Goal: Task Accomplishment & Management: Complete application form

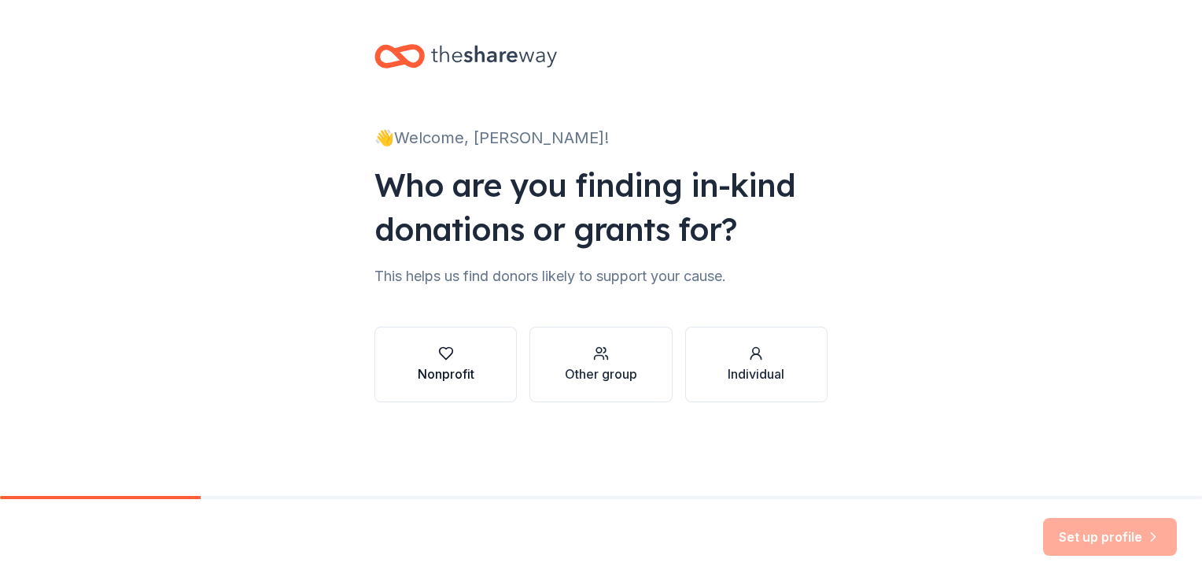
click at [447, 382] on div "Nonprofit" at bounding box center [446, 373] width 57 height 19
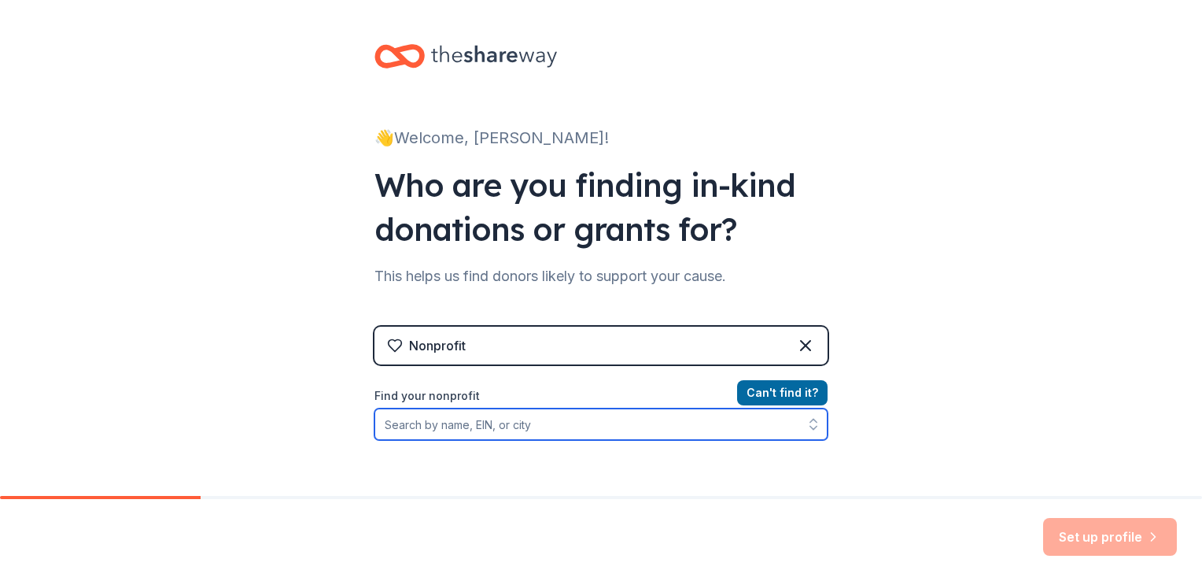
click at [585, 425] on input "Find your nonprofit" at bounding box center [601, 423] width 453 height 31
type input "[GEOGRAPHIC_DATA]"
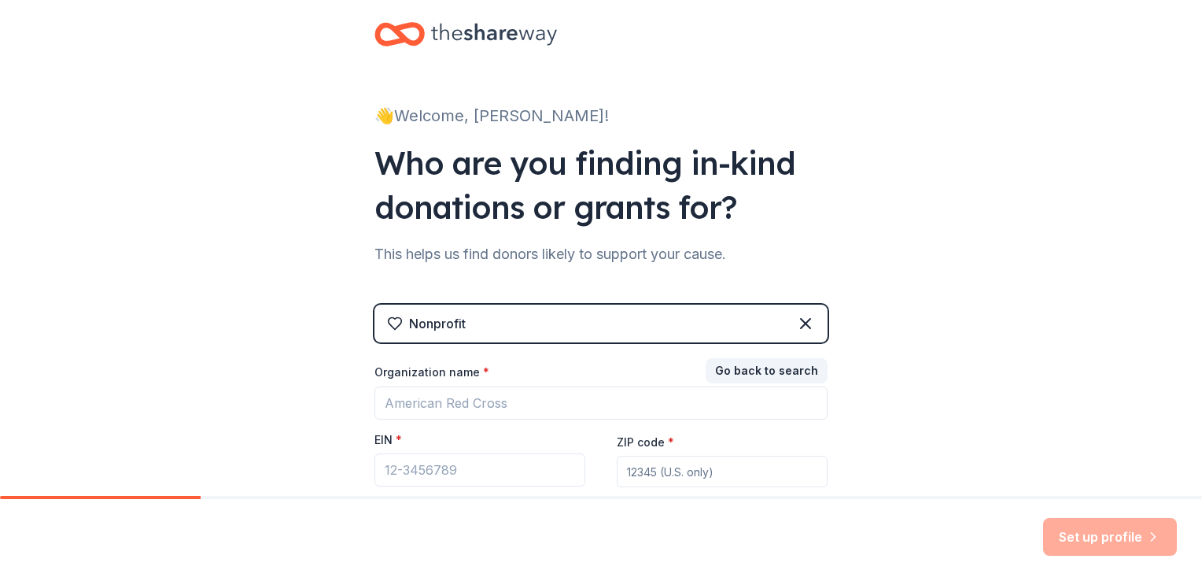
click at [990, 345] on div "👋 Welcome, [PERSON_NAME]! Who are you finding in-kind donations or grants for? …" at bounding box center [601, 302] width 1202 height 648
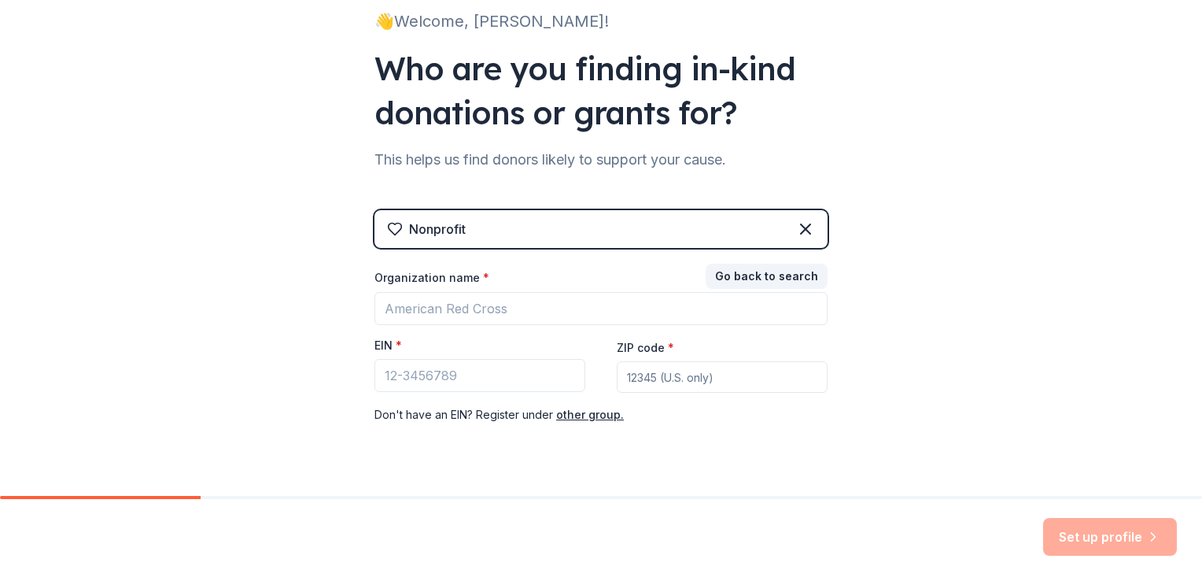
scroll to position [148, 0]
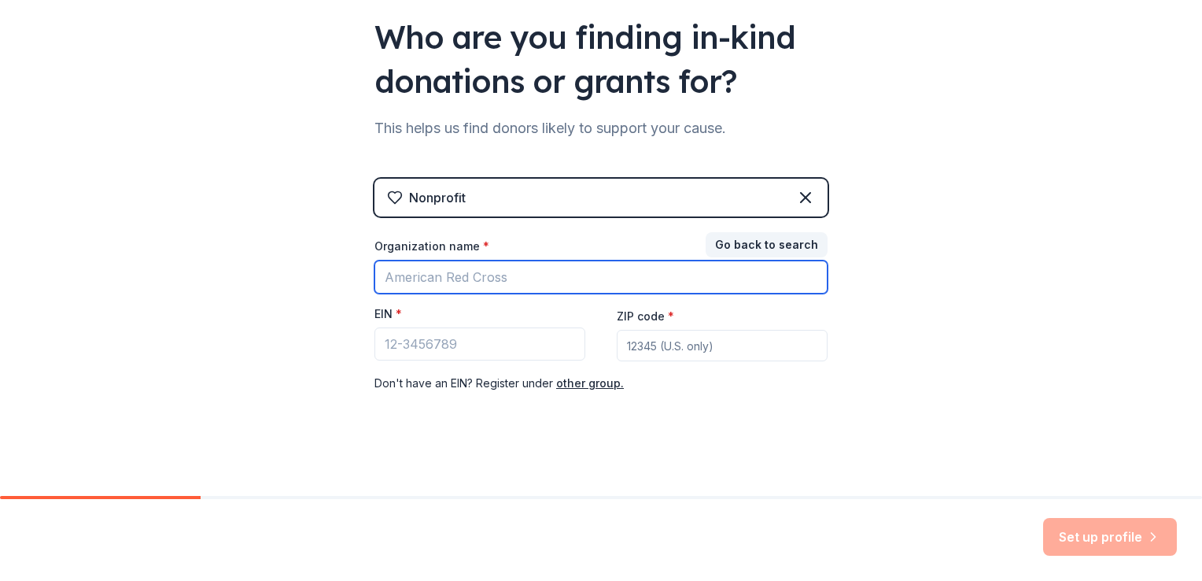
click at [615, 282] on input "Organization name *" at bounding box center [601, 276] width 453 height 33
type input "[GEOGRAPHIC_DATA]"
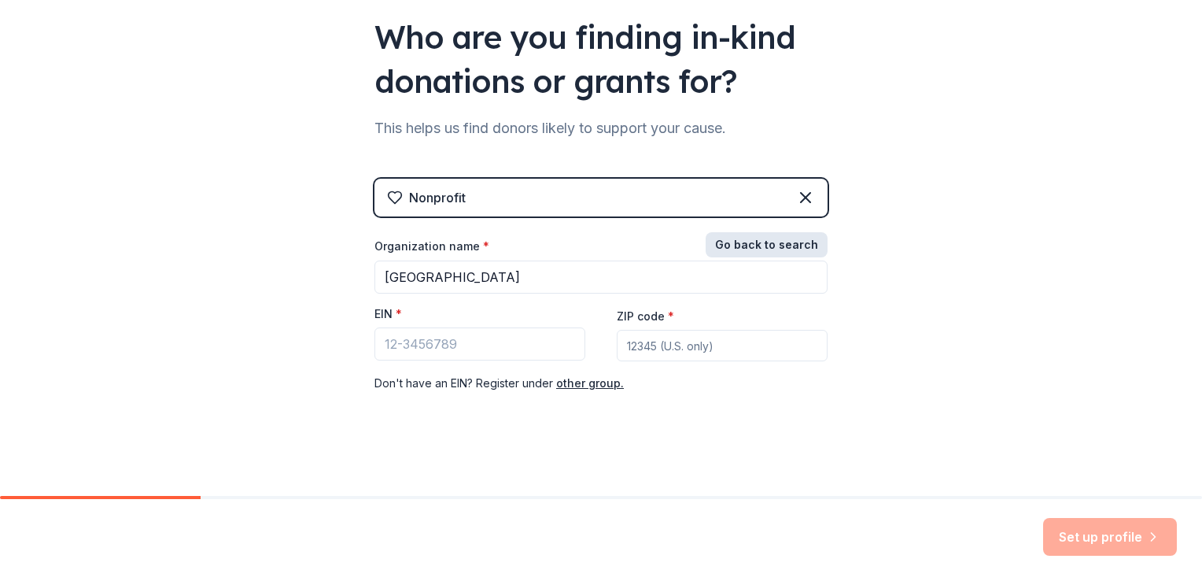
click at [789, 233] on button "Go back to search" at bounding box center [767, 244] width 122 height 25
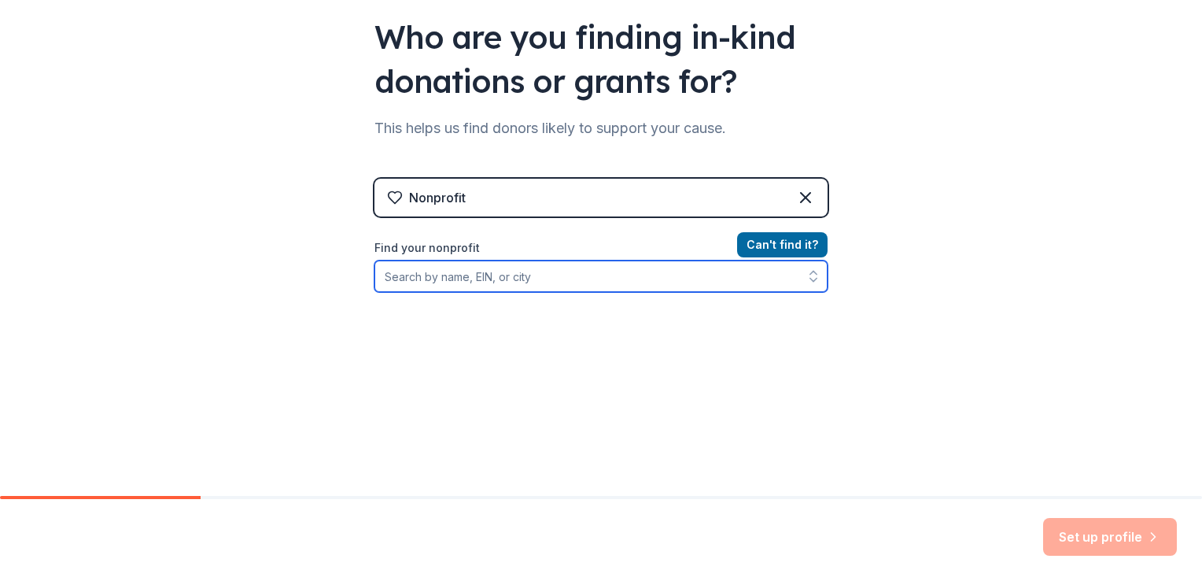
click at [628, 286] on input "Find your nonprofit" at bounding box center [601, 275] width 453 height 31
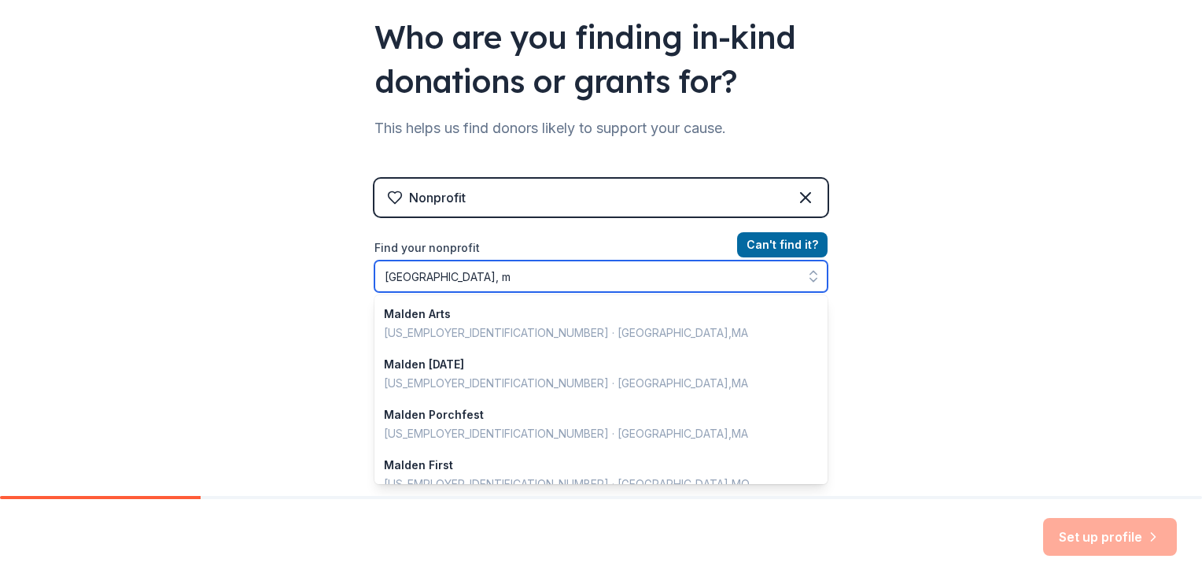
type input "[GEOGRAPHIC_DATA], [GEOGRAPHIC_DATA]"
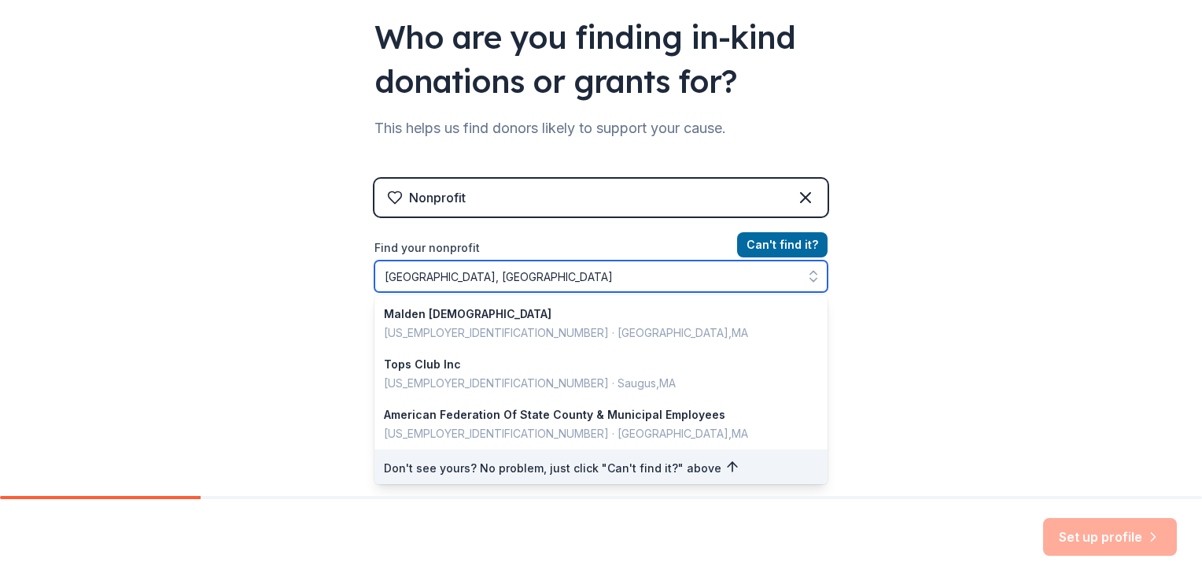
scroll to position [57, 0]
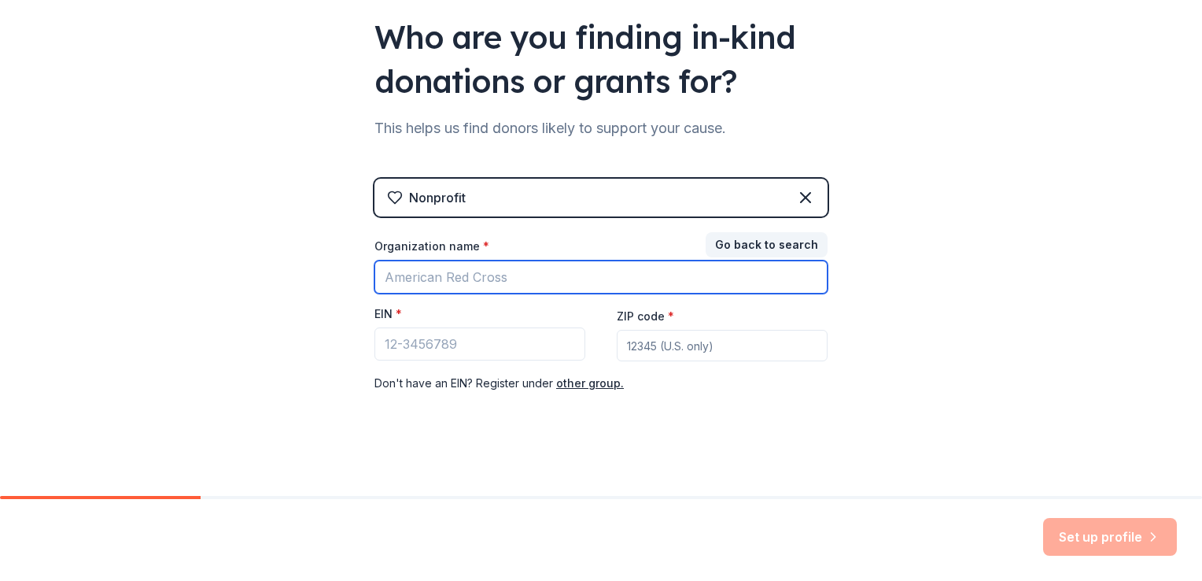
click at [421, 271] on input "Organization name *" at bounding box center [601, 276] width 453 height 33
type input "[GEOGRAPHIC_DATA]"
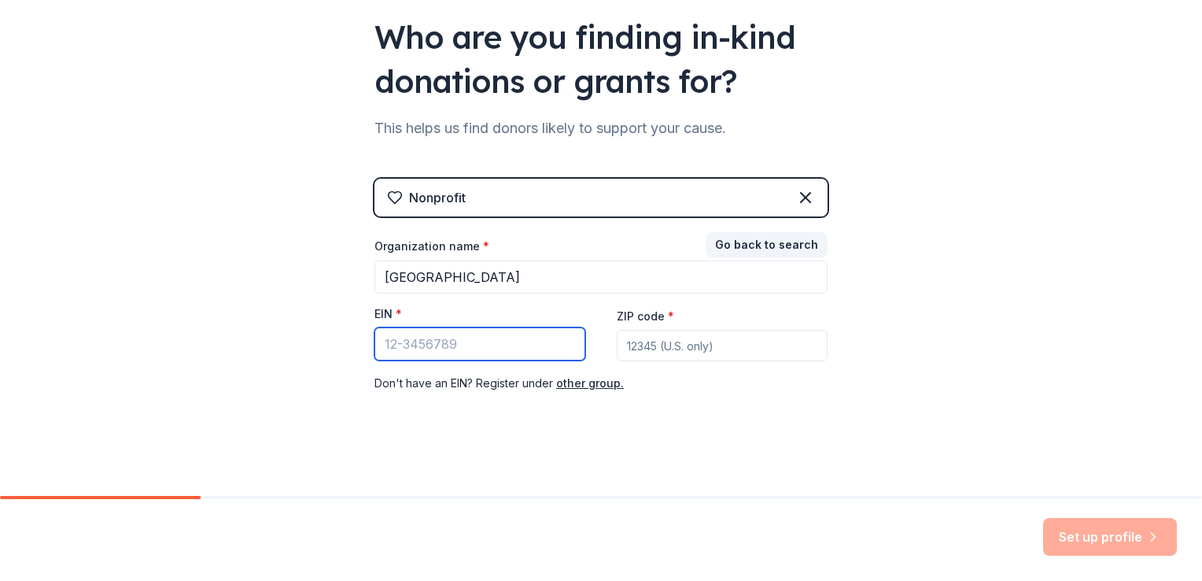
click at [513, 345] on input "EIN *" at bounding box center [480, 343] width 211 height 33
paste input "[US_EMPLOYER_IDENTIFICATION_NUMBER]"
type input "[US_EMPLOYER_IDENTIFICATION_NUMBER]"
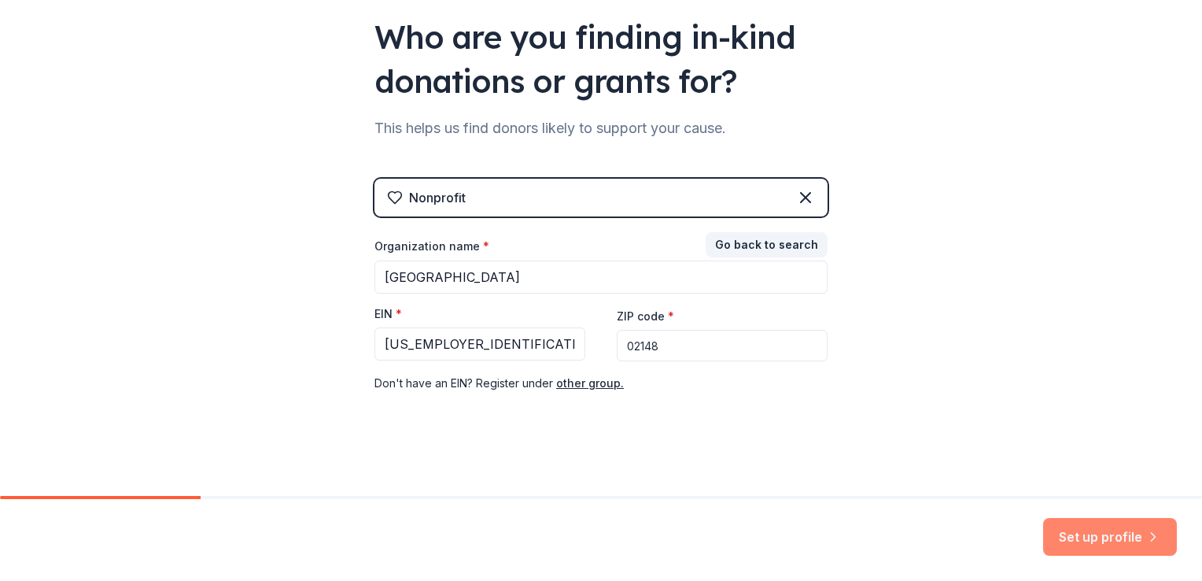
type input "02148"
click at [1102, 537] on button "Set up profile" at bounding box center [1110, 537] width 134 height 38
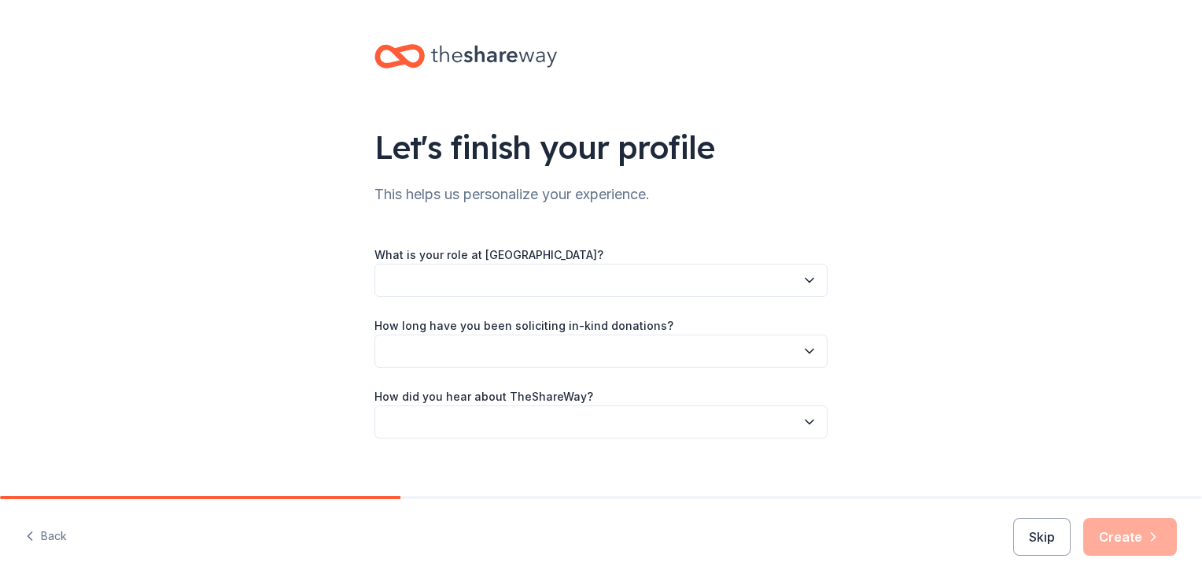
click at [645, 260] on div "What is your role at [GEOGRAPHIC_DATA]?" at bounding box center [601, 271] width 453 height 52
click at [640, 299] on div "What is your role at [GEOGRAPHIC_DATA]? How long have you been soliciting in-ki…" at bounding box center [601, 342] width 453 height 194
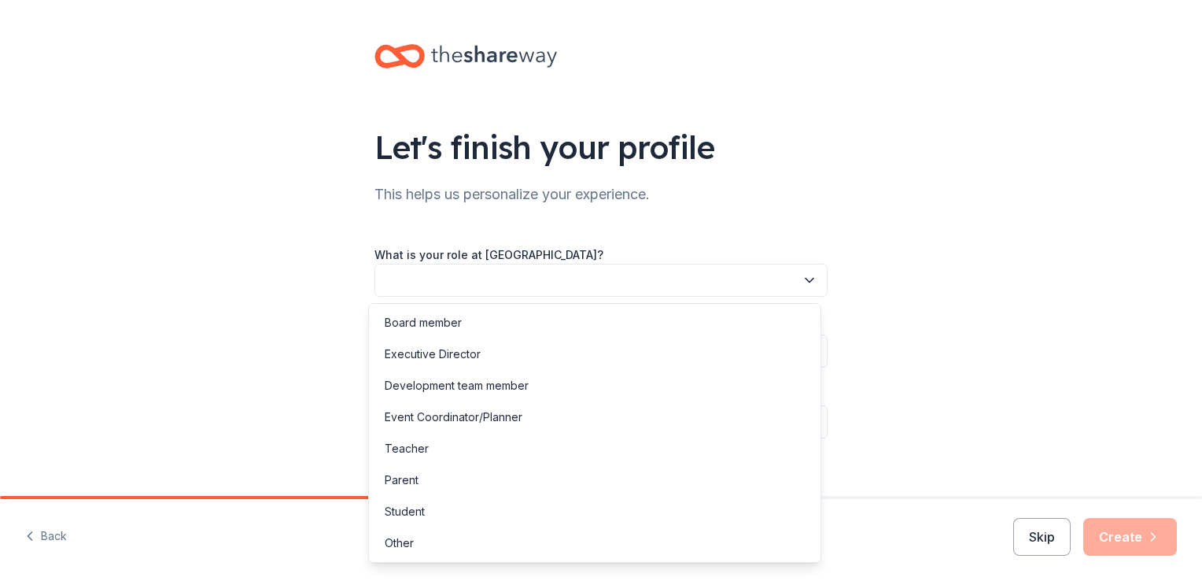
click at [636, 279] on button "button" at bounding box center [601, 280] width 453 height 33
click at [520, 382] on div "Development team member" at bounding box center [457, 385] width 144 height 19
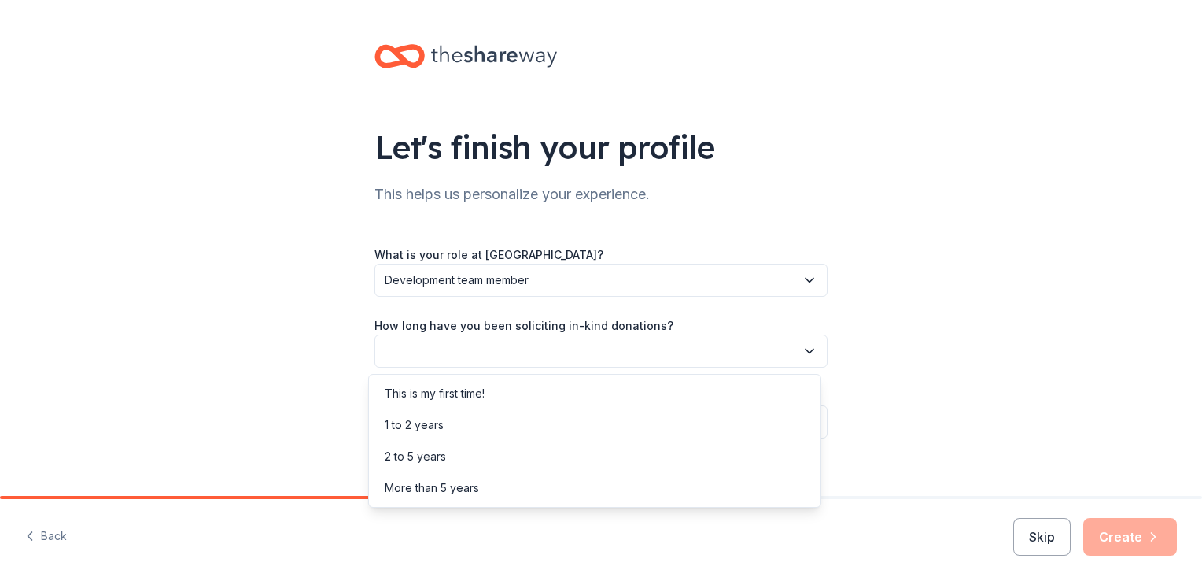
click at [537, 345] on button "button" at bounding box center [601, 350] width 453 height 33
click at [455, 486] on div "More than 5 years" at bounding box center [432, 487] width 94 height 19
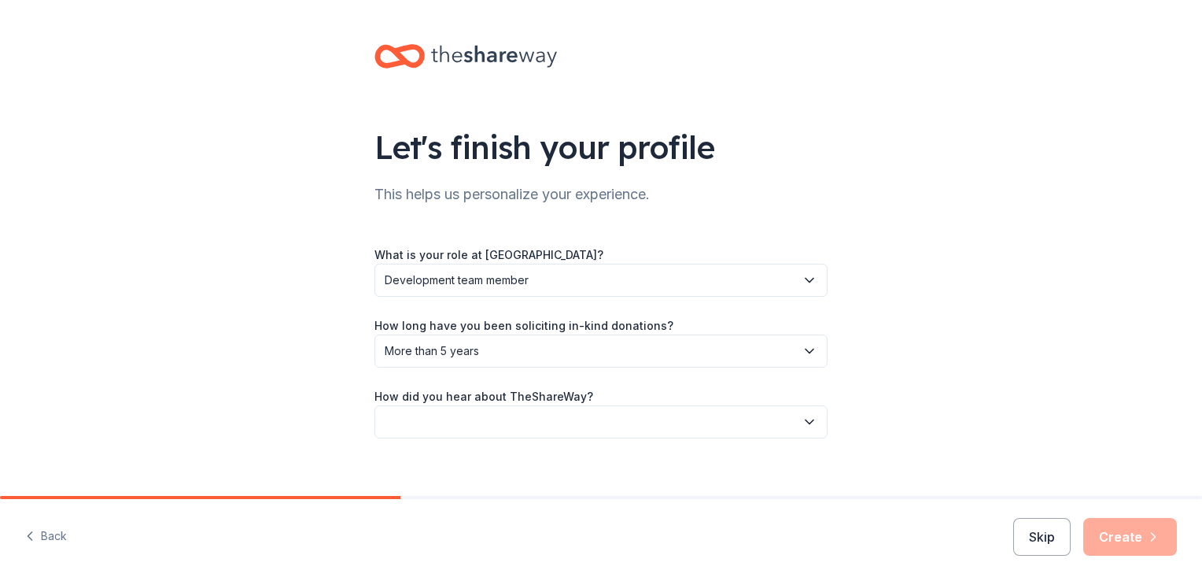
click at [514, 419] on button "button" at bounding box center [601, 421] width 453 height 33
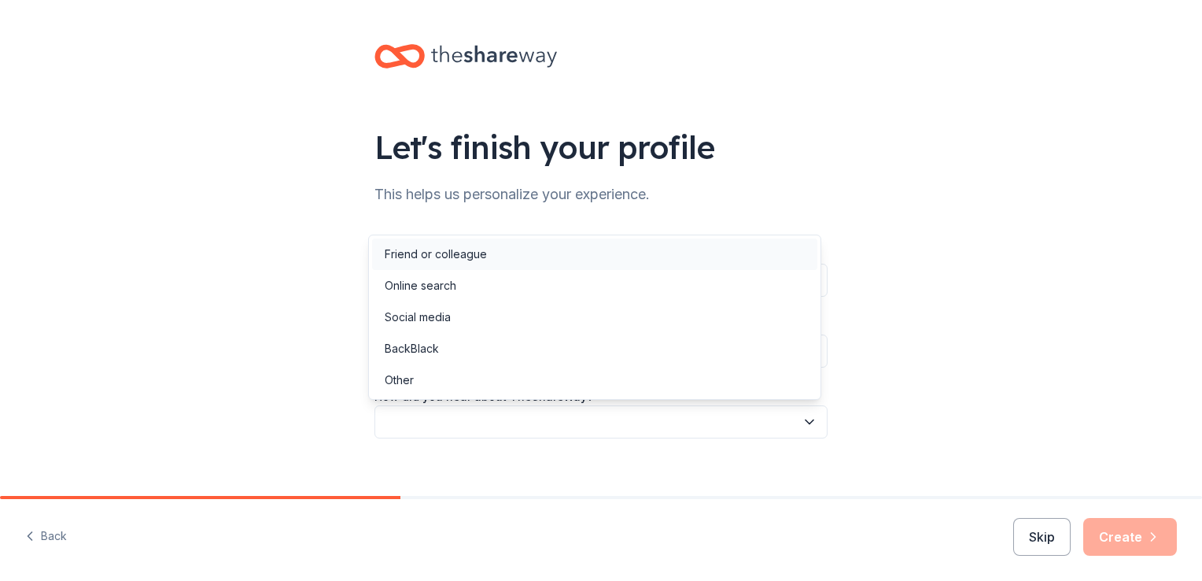
click at [500, 259] on div "Friend or colleague" at bounding box center [594, 253] width 445 height 31
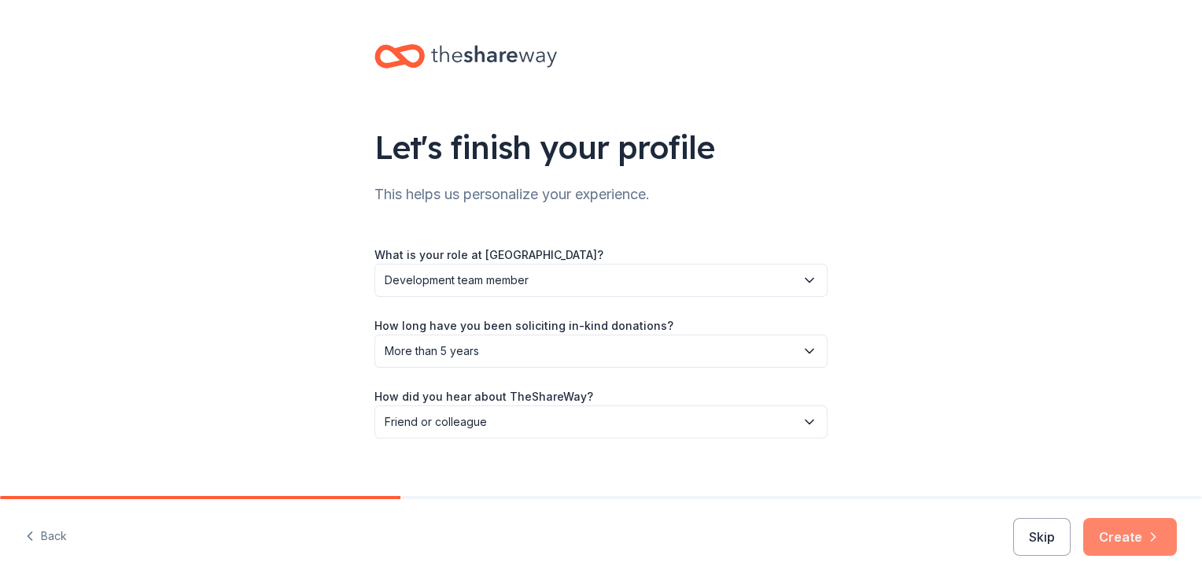
click at [1111, 527] on button "Create" at bounding box center [1131, 537] width 94 height 38
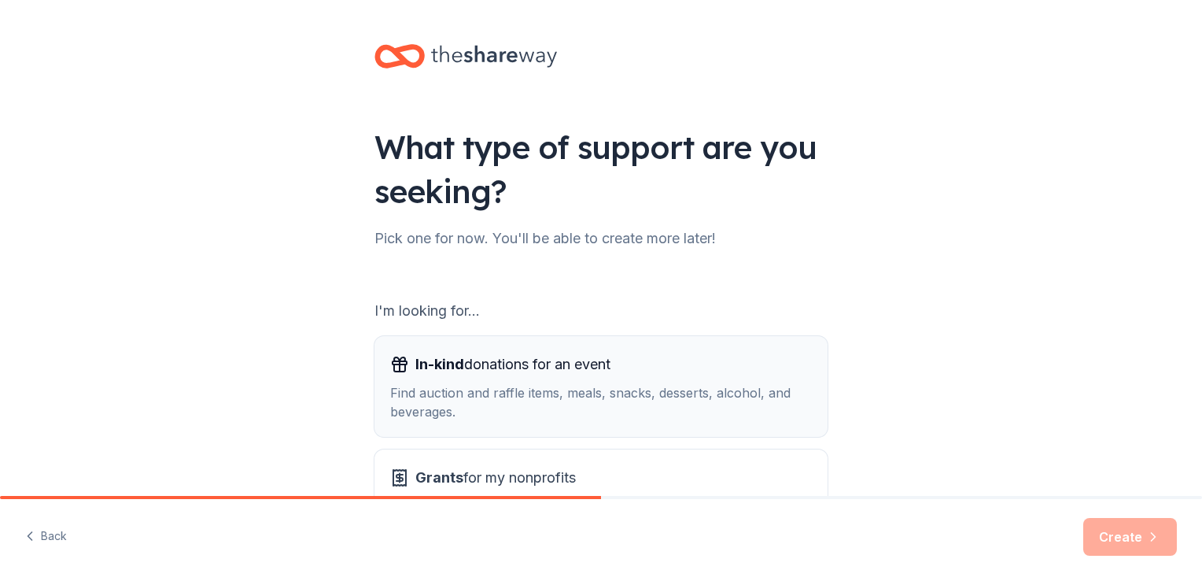
click at [655, 376] on div "In-kind donations for an event" at bounding box center [601, 364] width 422 height 25
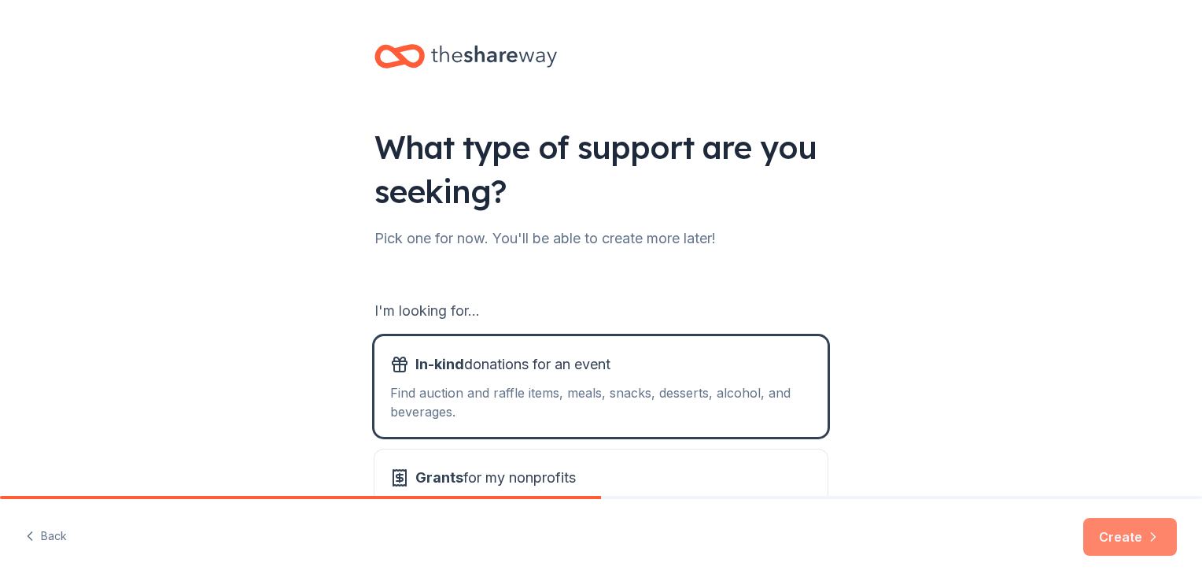
click at [1132, 544] on button "Create" at bounding box center [1131, 537] width 94 height 38
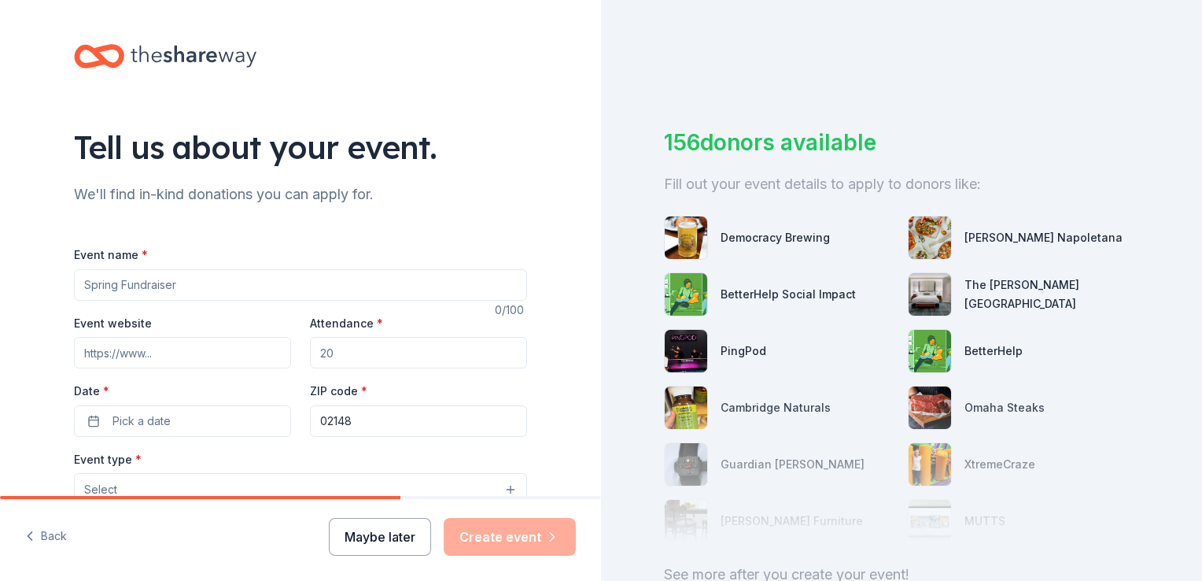
click at [405, 524] on button "Maybe later" at bounding box center [380, 537] width 102 height 38
click at [449, 131] on div "Tell us about your event." at bounding box center [300, 147] width 453 height 44
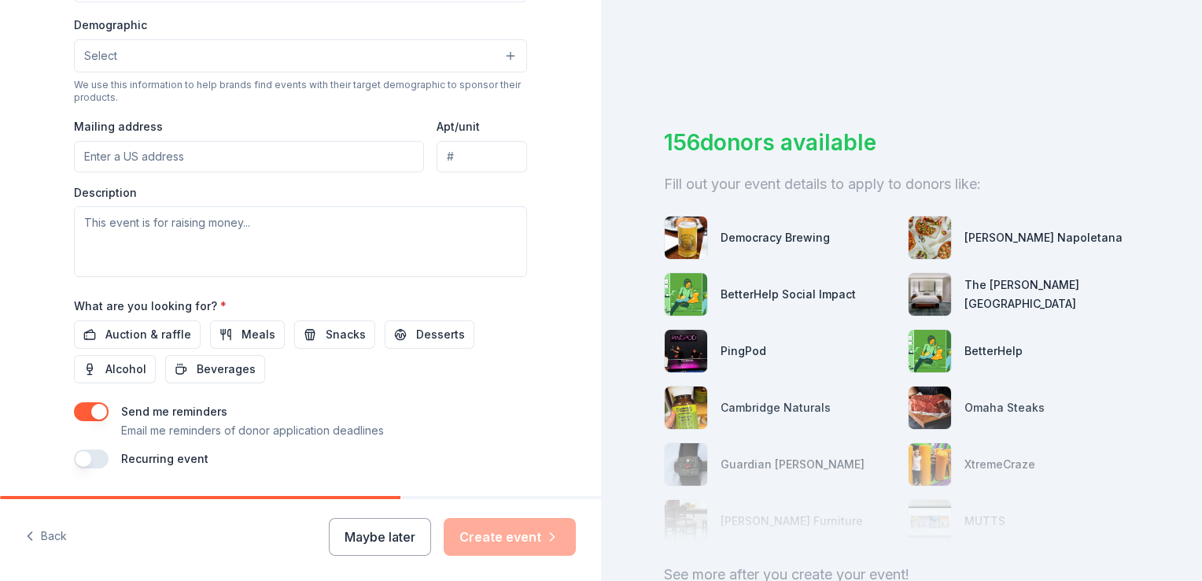
scroll to position [551, 0]
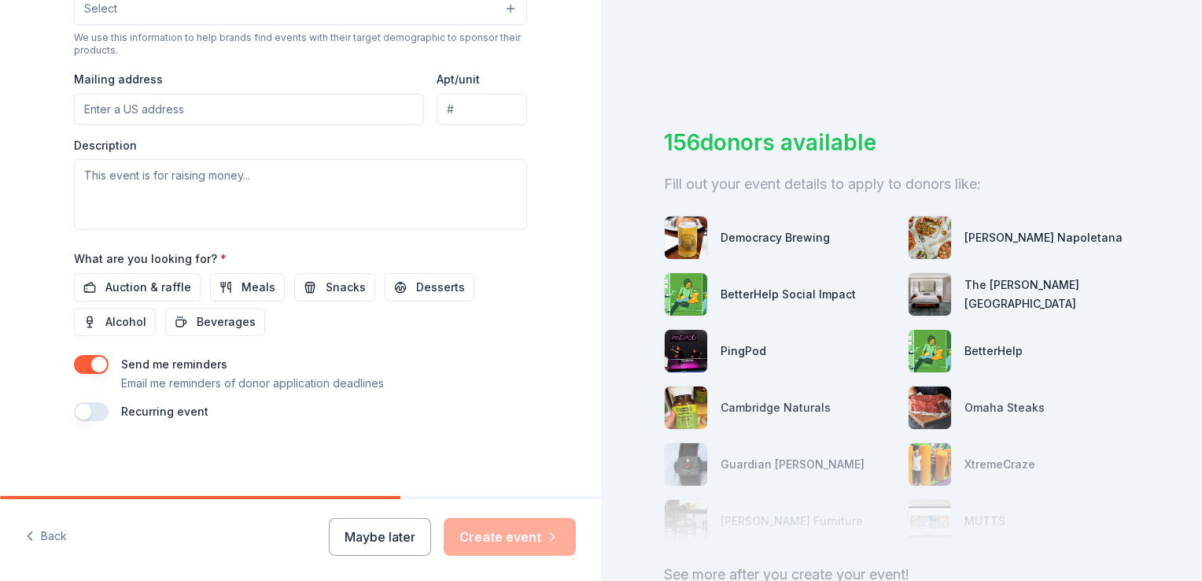
click at [364, 523] on button "Maybe later" at bounding box center [380, 537] width 102 height 38
click at [372, 530] on button "Maybe later" at bounding box center [380, 537] width 102 height 38
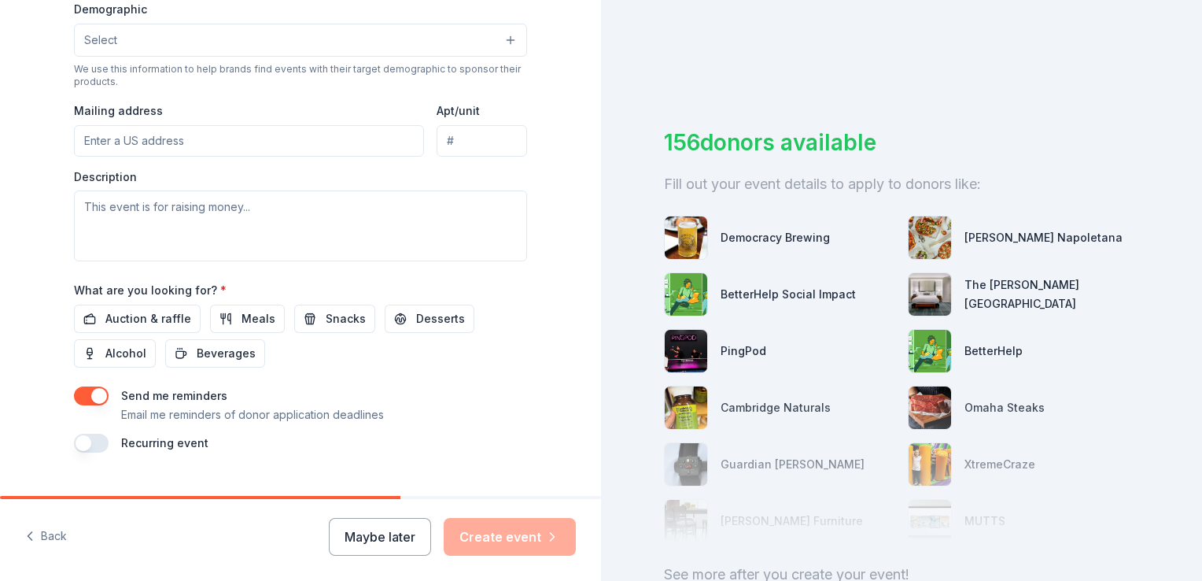
click at [91, 389] on button "button" at bounding box center [91, 395] width 35 height 19
click at [126, 307] on button "Auction & raffle" at bounding box center [137, 319] width 127 height 28
click at [527, 316] on div "Tell us about your event. We'll find in-kind donations you can apply for. Event…" at bounding box center [301, 4] width 504 height 1047
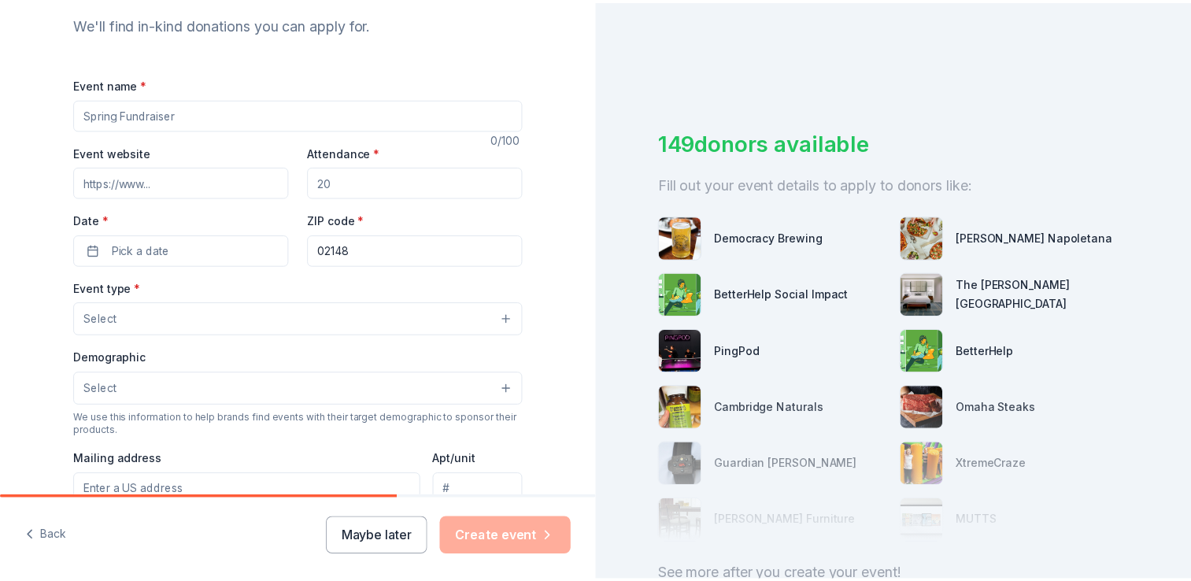
scroll to position [142, 0]
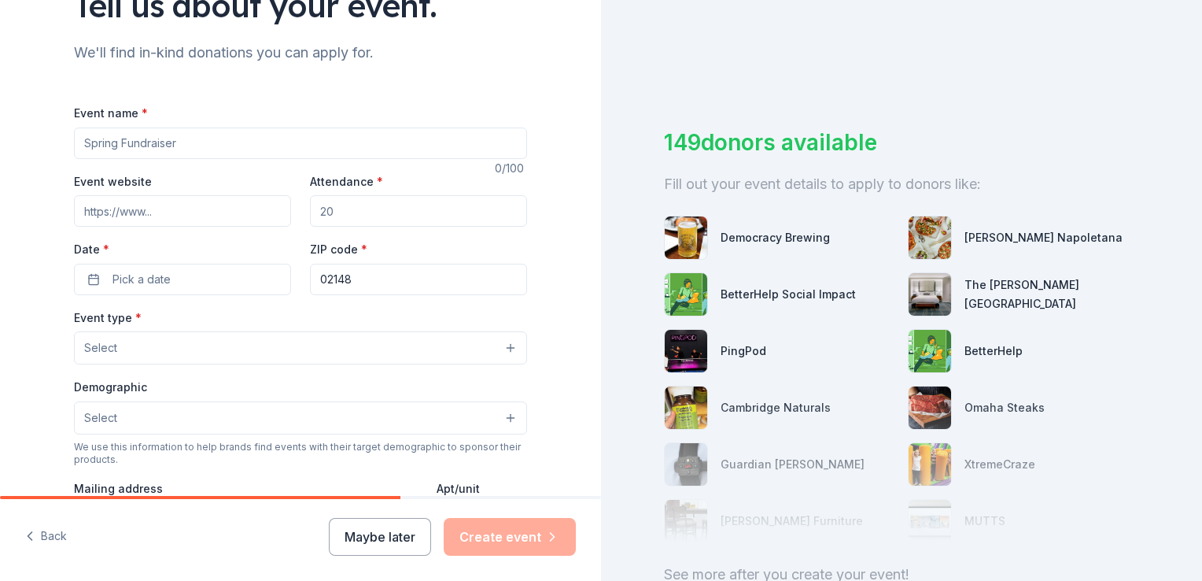
click at [163, 142] on input "Event name *" at bounding box center [300, 142] width 453 height 31
type input "X"
